Goal: Transaction & Acquisition: Download file/media

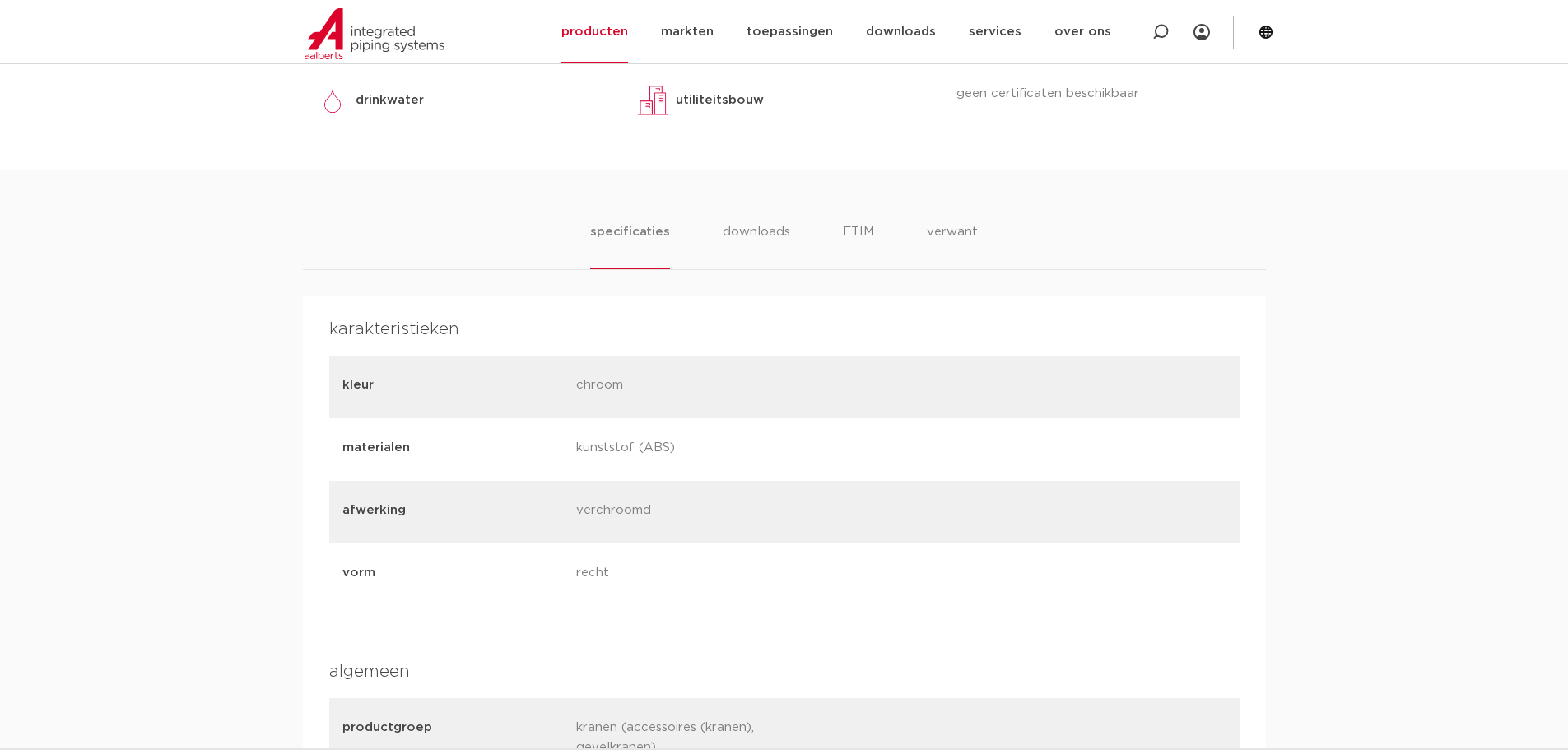
scroll to position [658, 0]
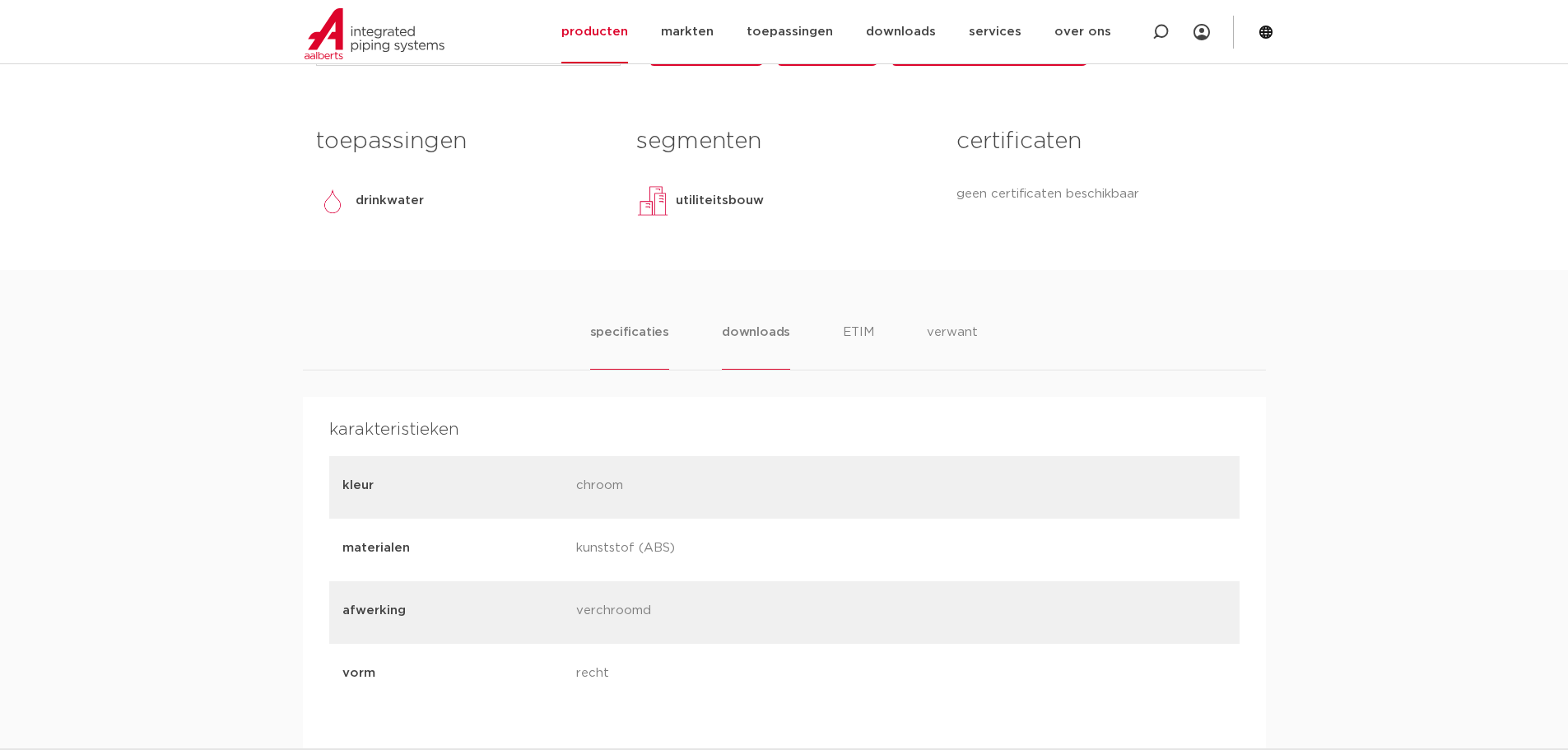
click at [741, 369] on li "downloads" at bounding box center [755, 346] width 68 height 47
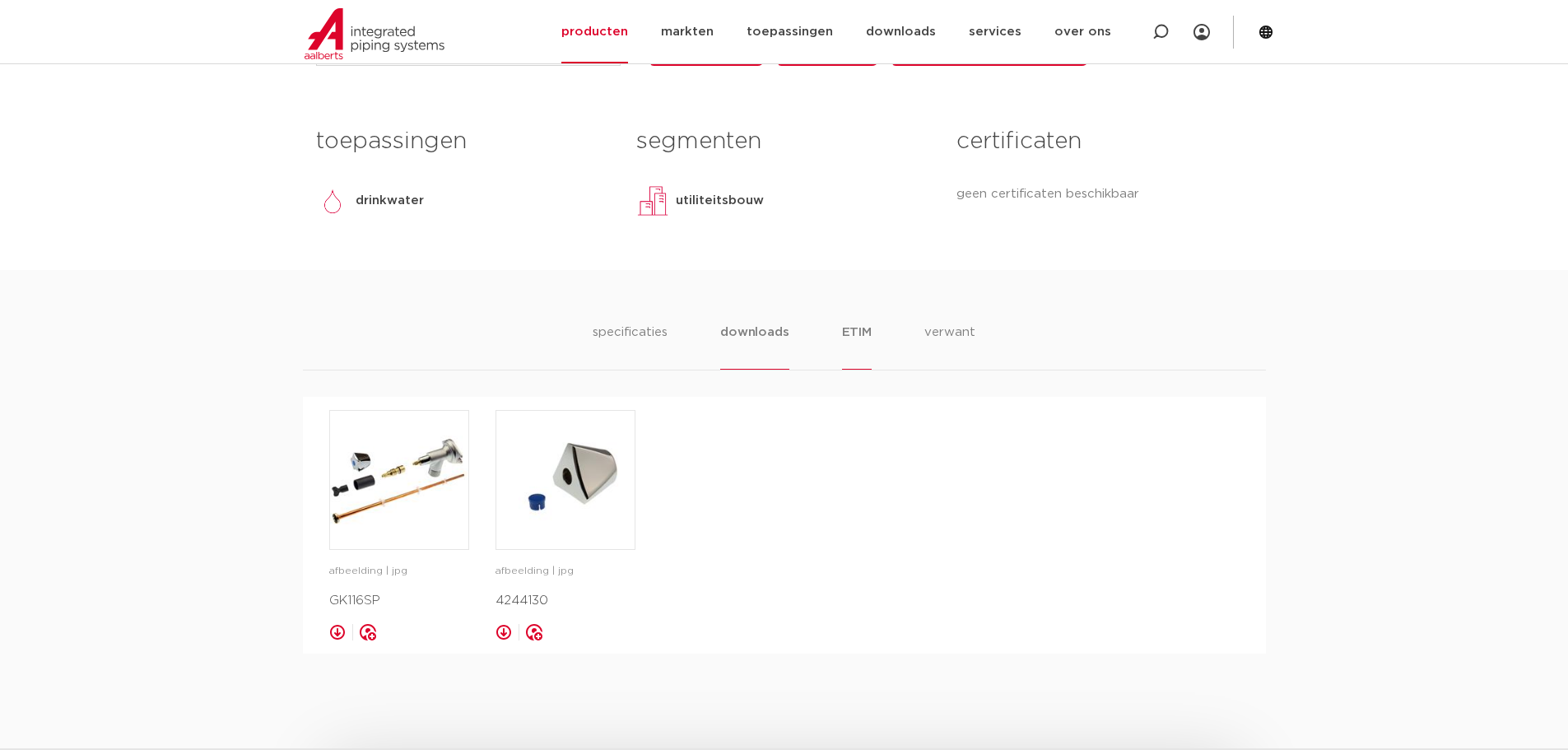
click at [844, 369] on li "ETIM" at bounding box center [857, 346] width 29 height 47
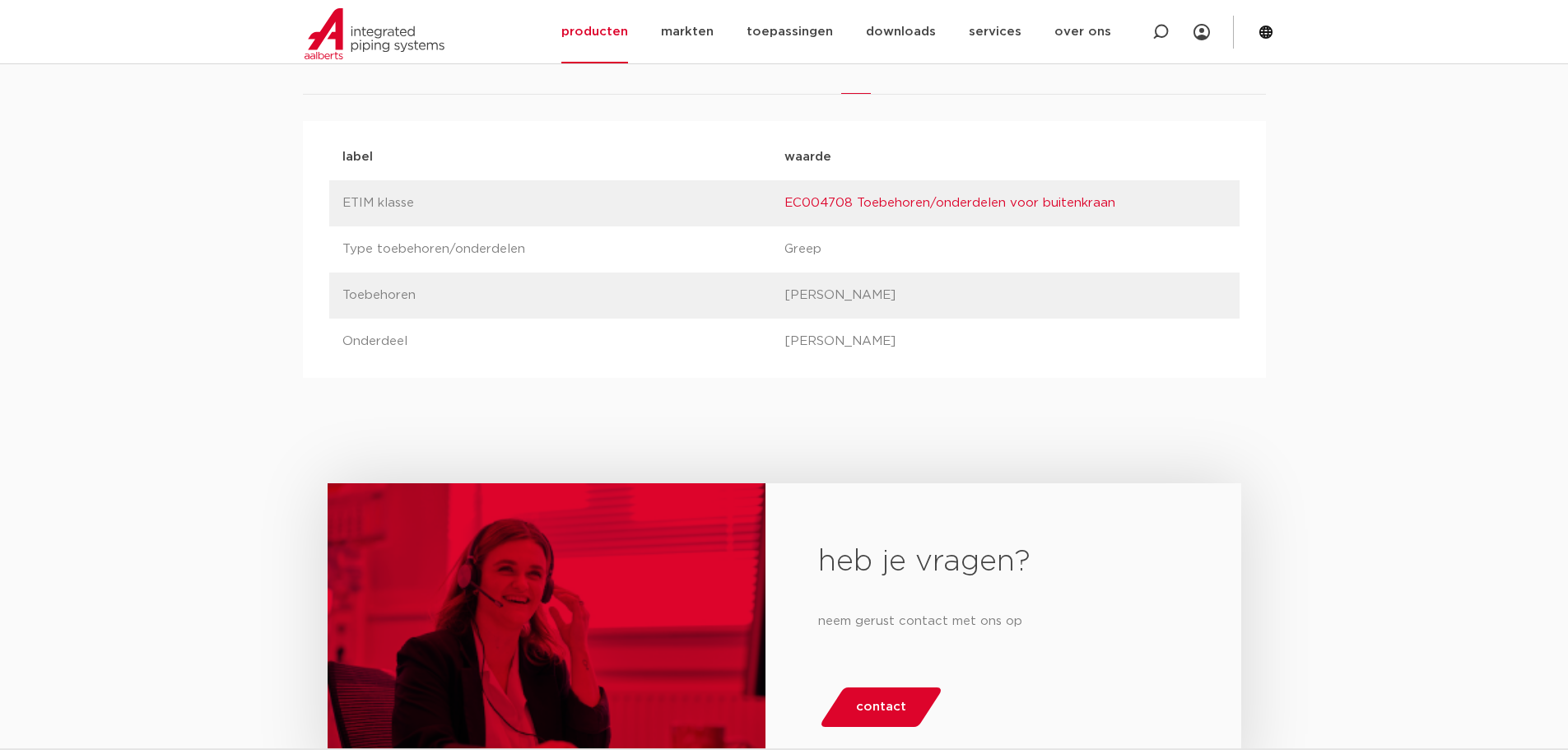
scroll to position [740, 0]
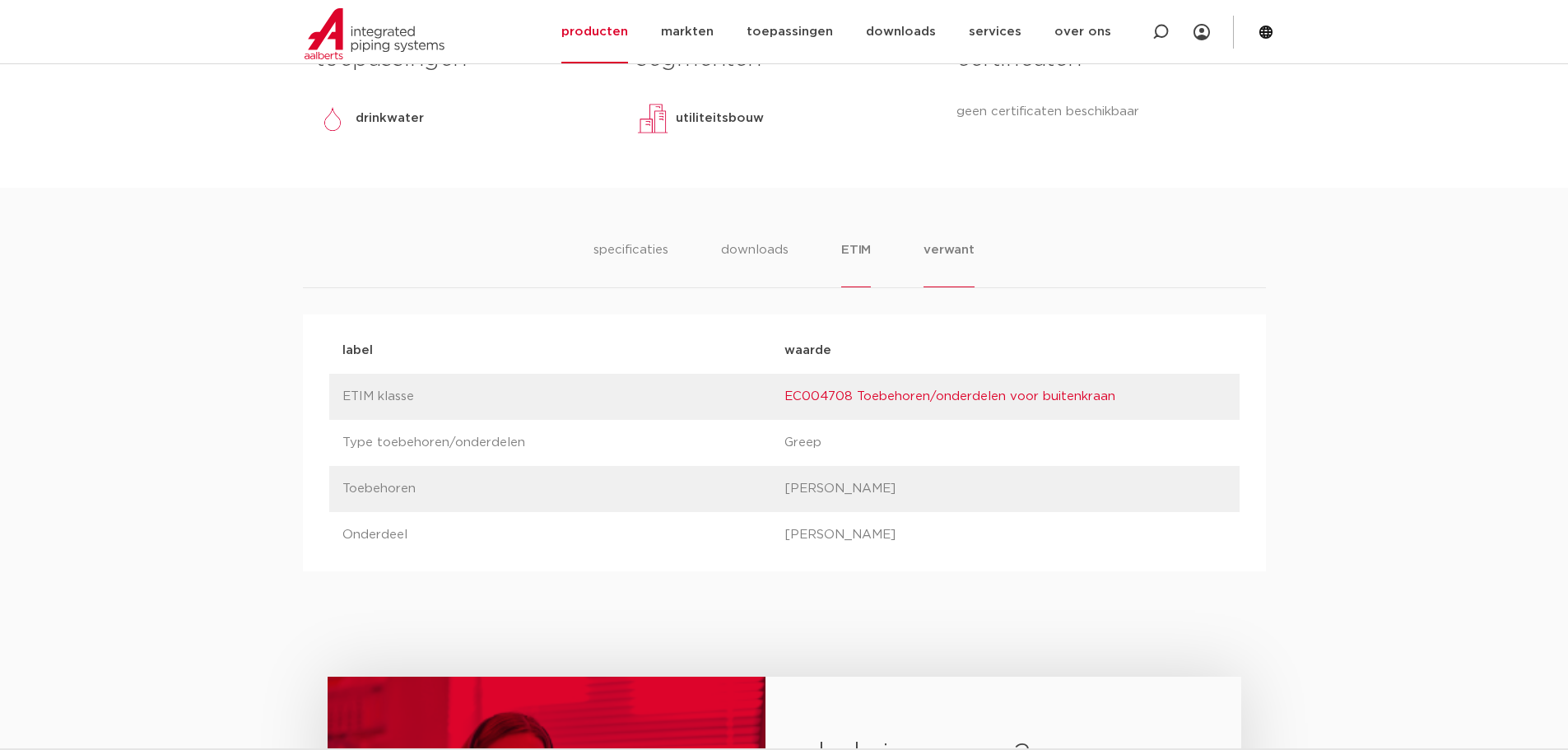
click at [951, 287] on li "verwant" at bounding box center [948, 264] width 51 height 47
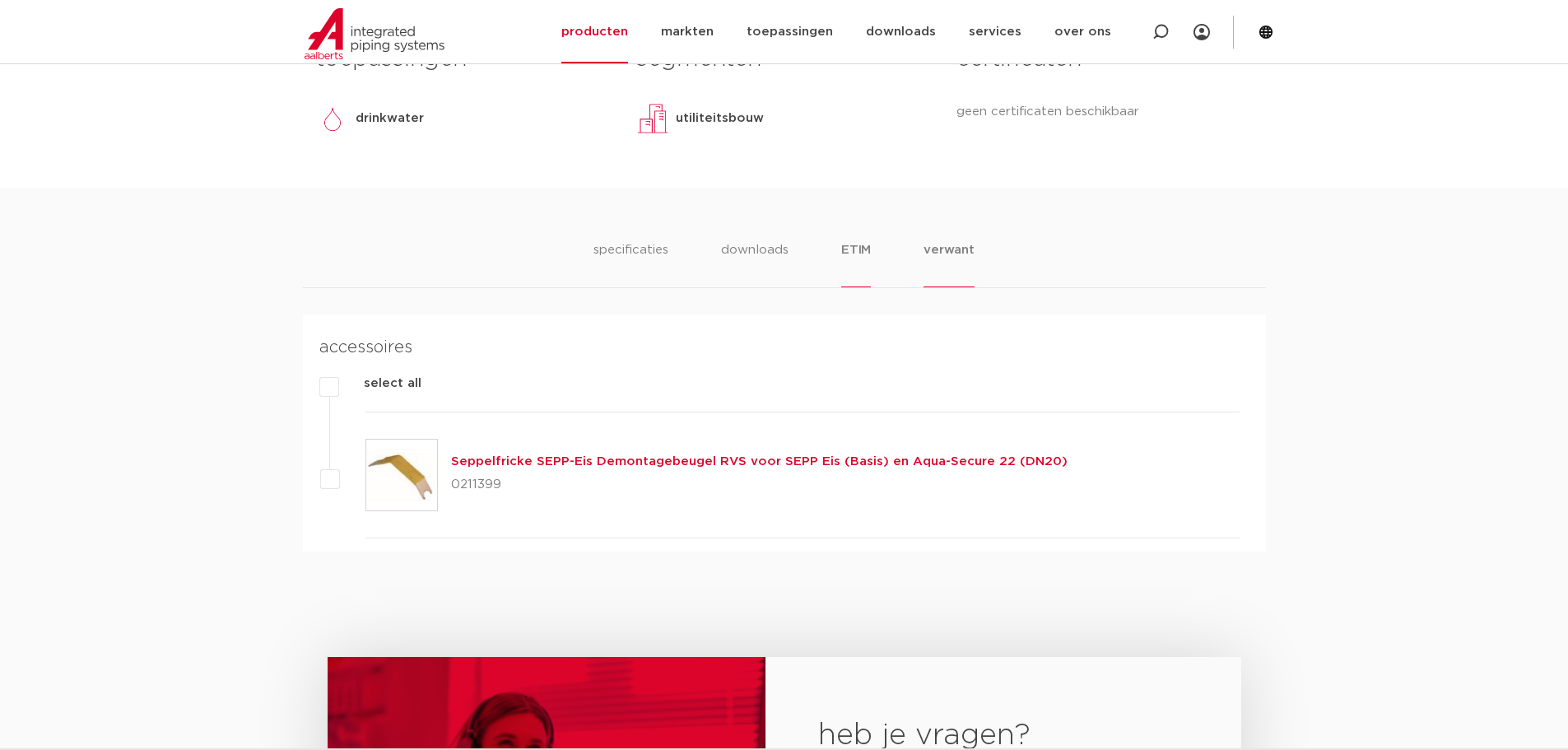
click at [851, 285] on li "ETIM" at bounding box center [856, 264] width 29 height 47
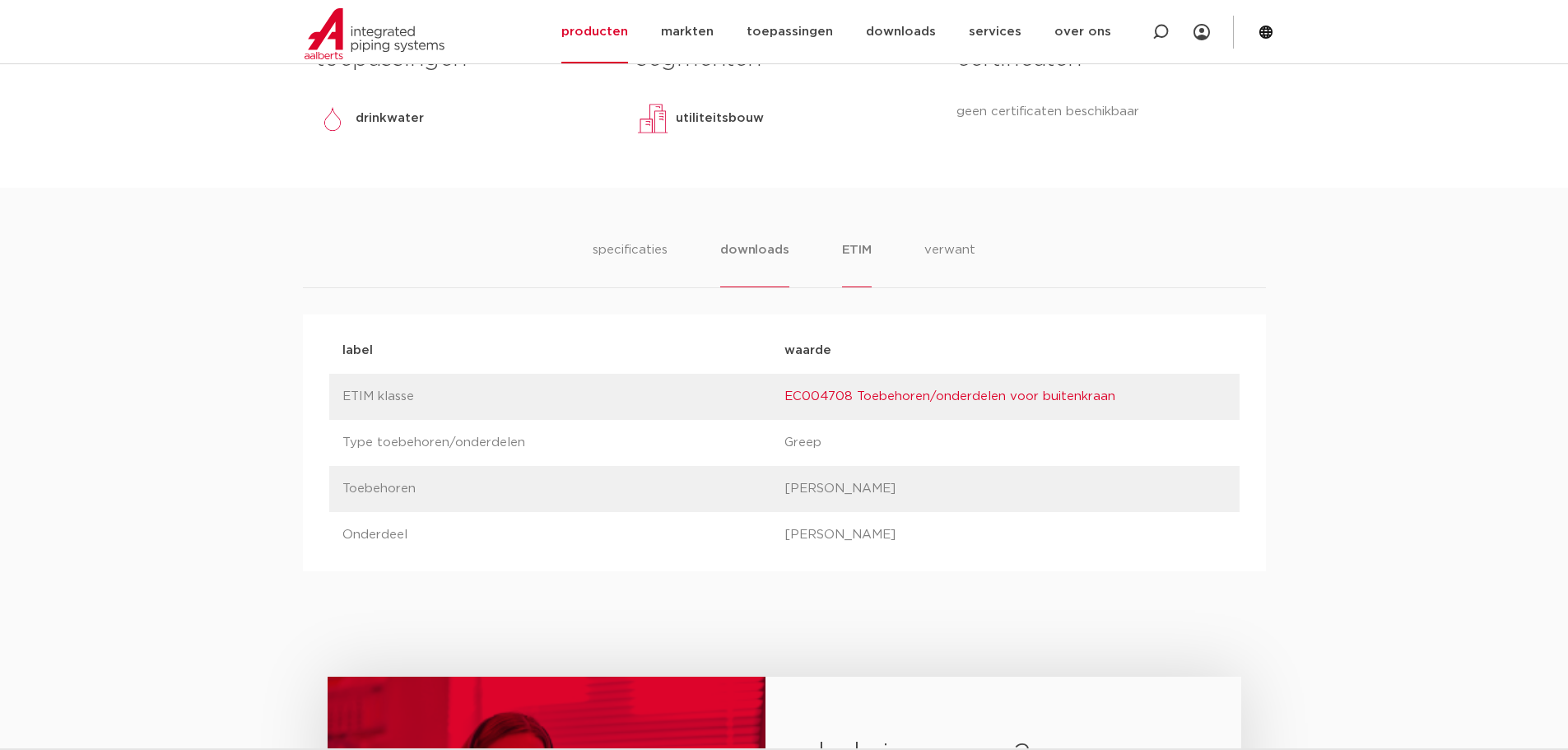
click at [753, 287] on li "downloads" at bounding box center [754, 264] width 68 height 47
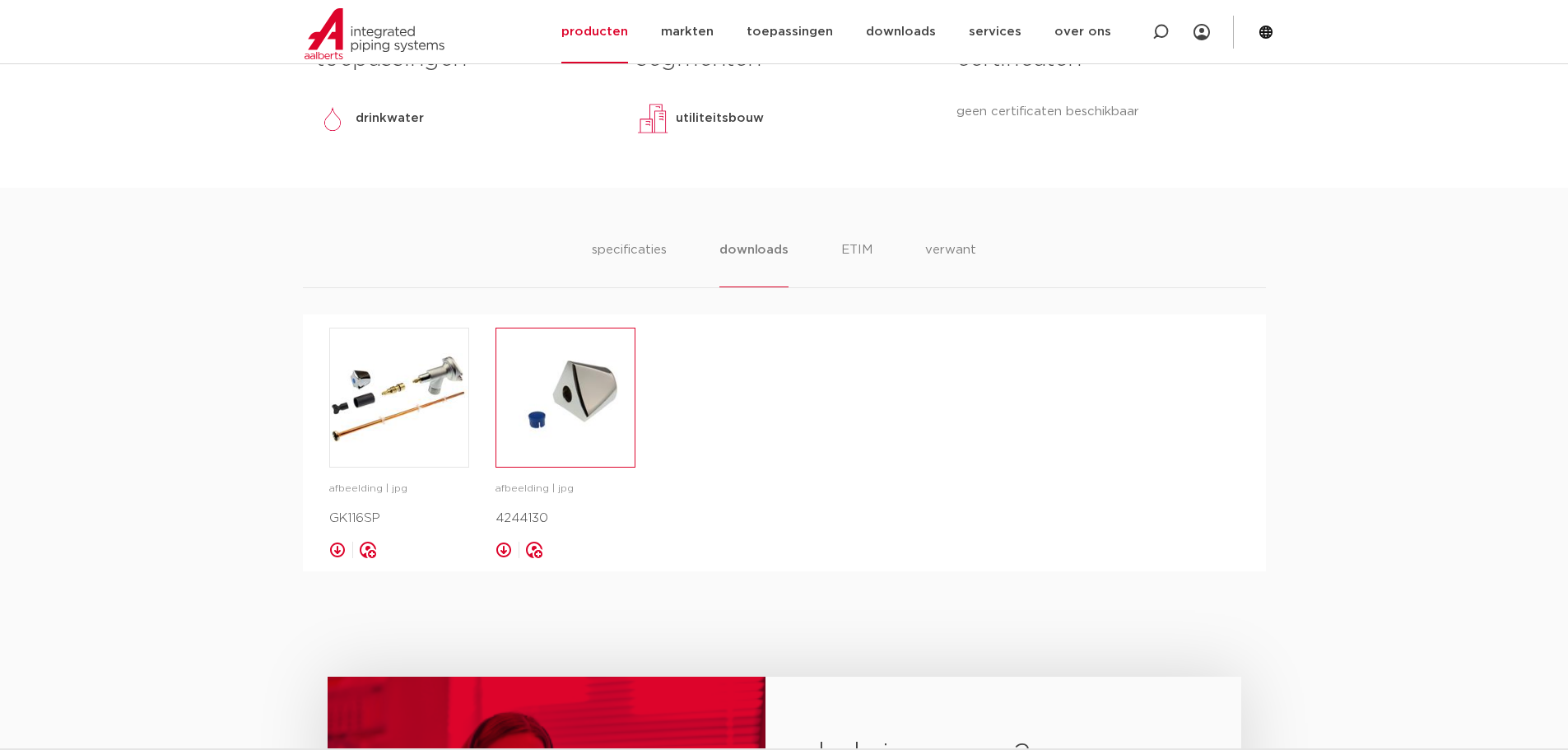
click at [579, 463] on img at bounding box center [566, 398] width 138 height 138
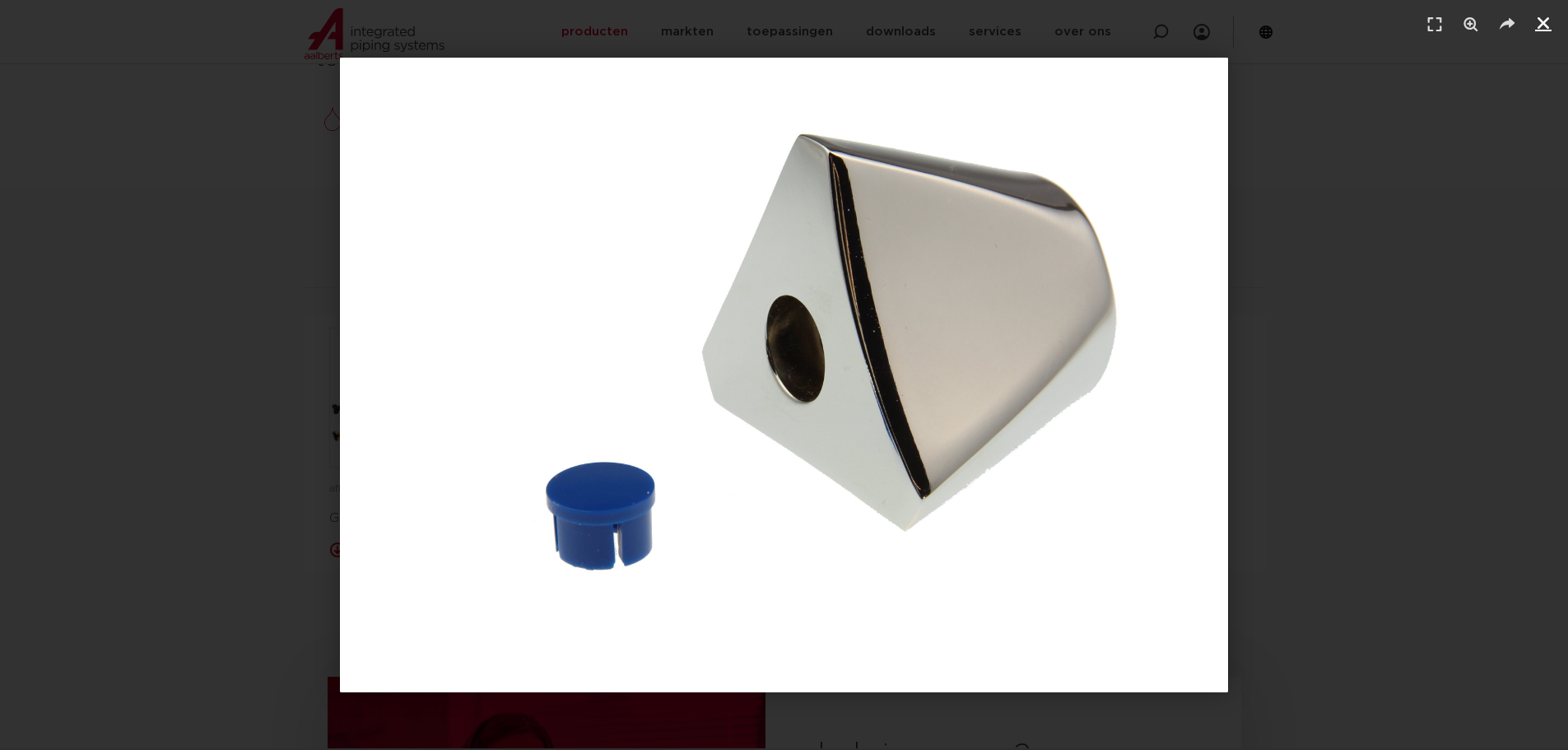
click at [1540, 29] on icon "Sluiten (Esc)" at bounding box center [1543, 22] width 16 height 16
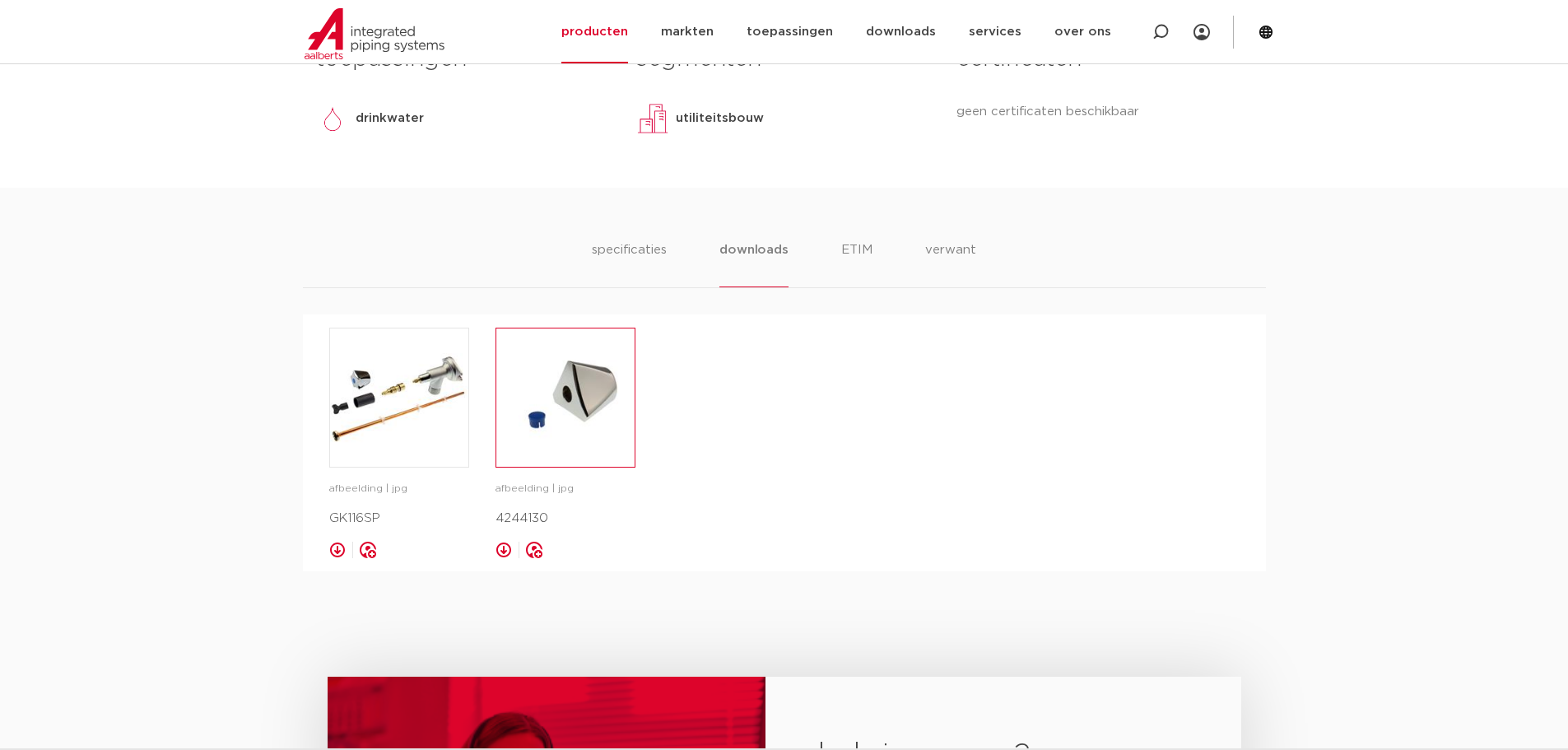
click at [579, 445] on img at bounding box center [566, 398] width 138 height 138
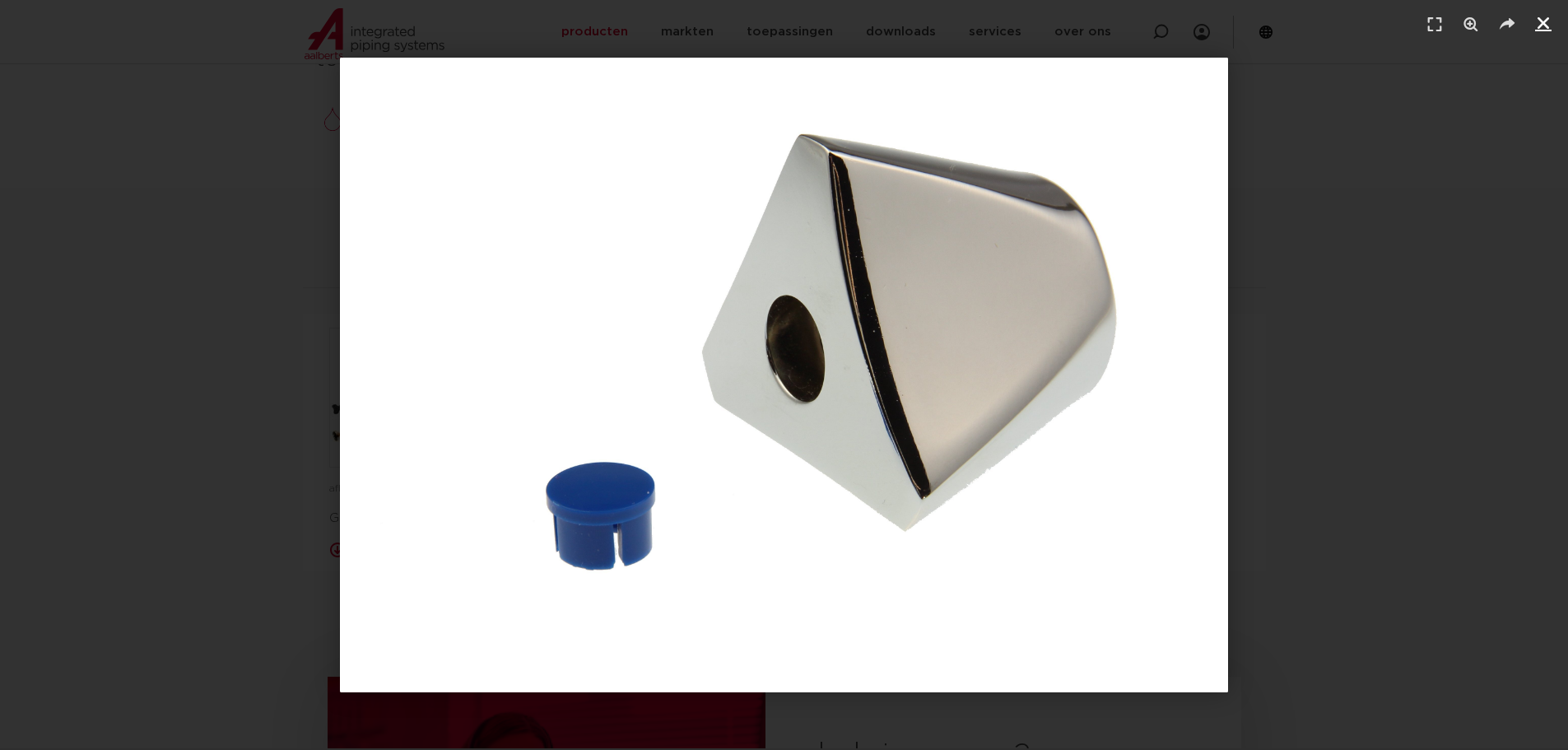
click at [1537, 25] on icon "Sluiten (Esc)" at bounding box center [1543, 22] width 16 height 16
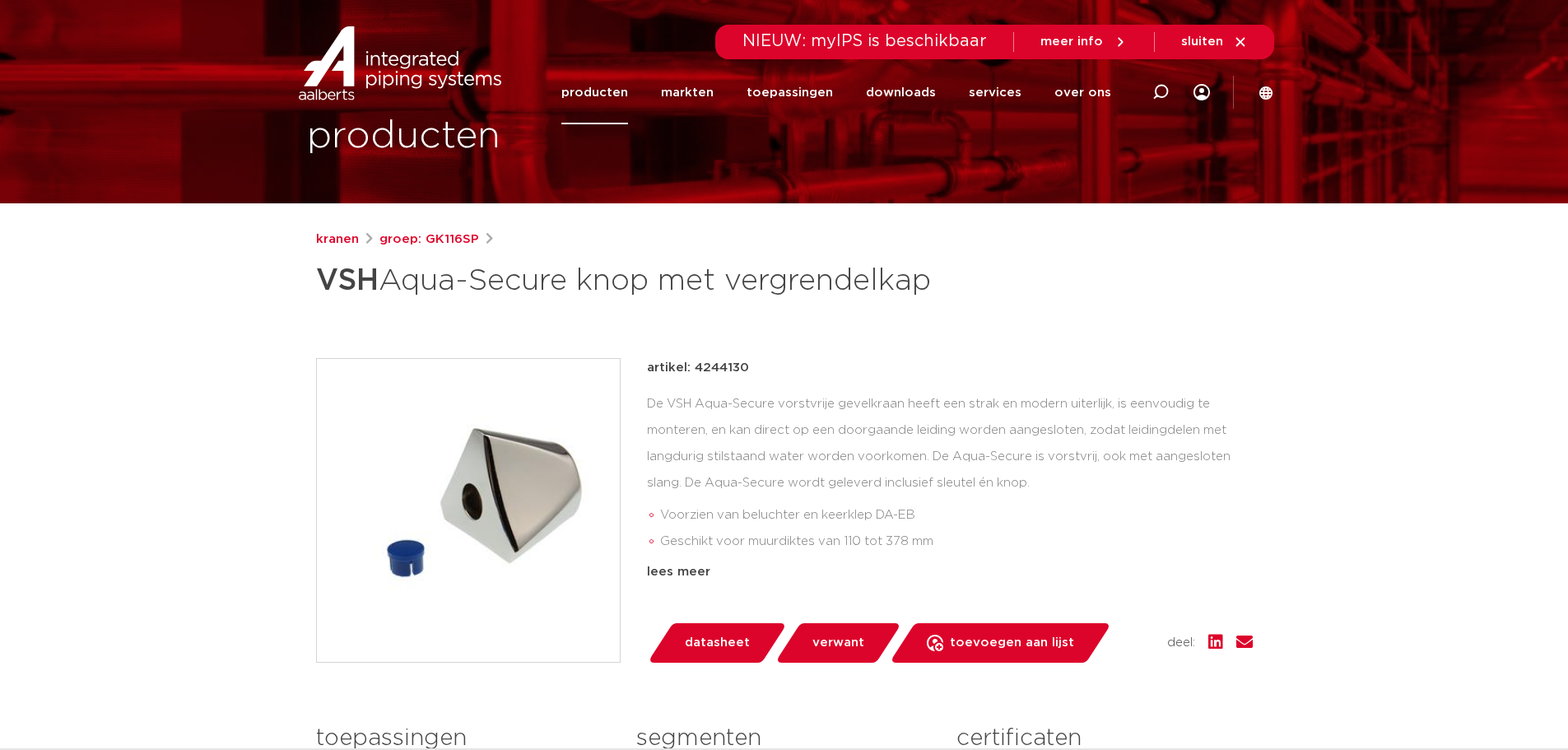
scroll to position [0, 0]
